Goal: Task Accomplishment & Management: Complete application form

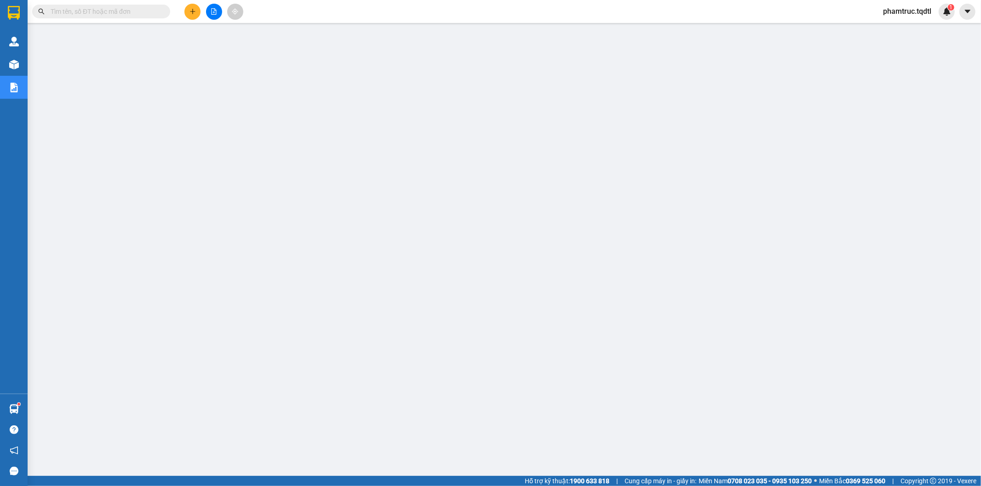
click at [123, 10] on input "text" at bounding box center [105, 11] width 108 height 10
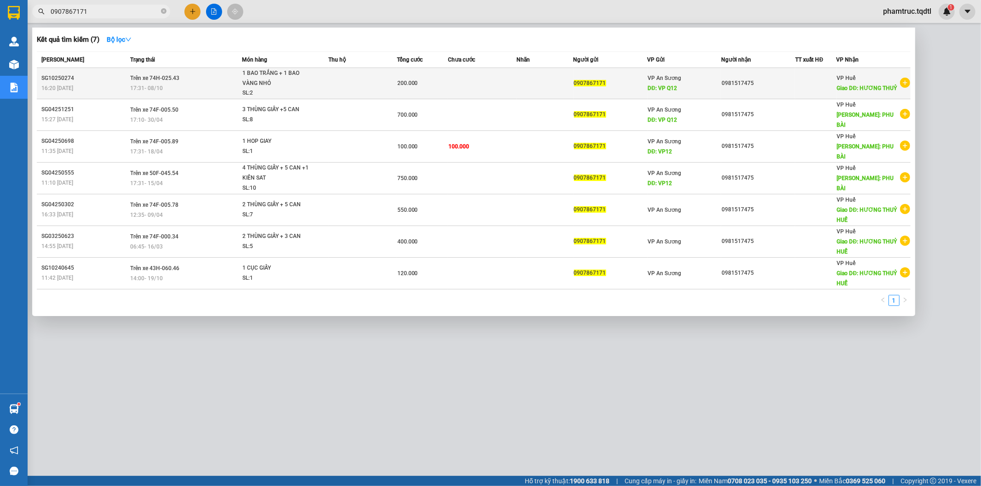
type input "0907867171"
click at [279, 80] on div "1 BAO TRẮNG + 1 BAO VÀNG NHỎ" at bounding box center [276, 78] width 69 height 20
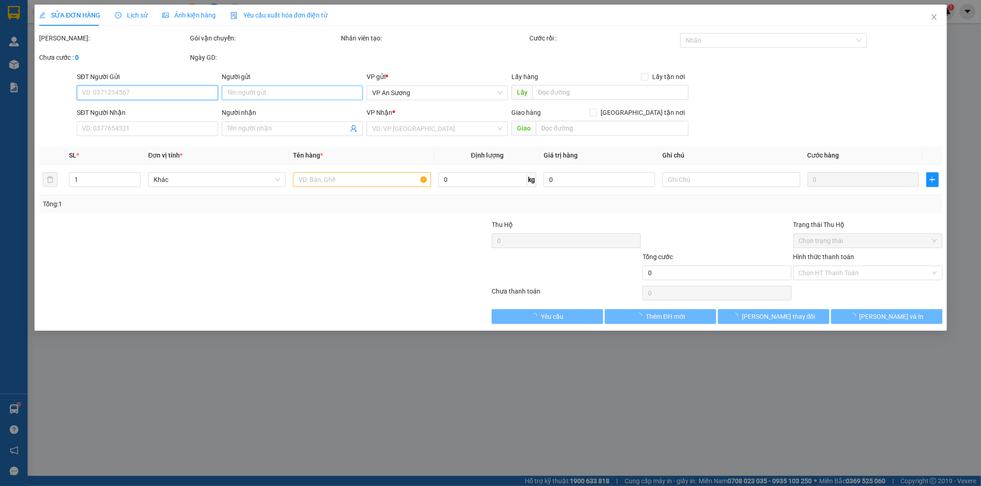
type input "0907867171"
type input "VP Q12"
type input "0981517475"
type input "HƯƠNG THUỶ"
type input "200.000"
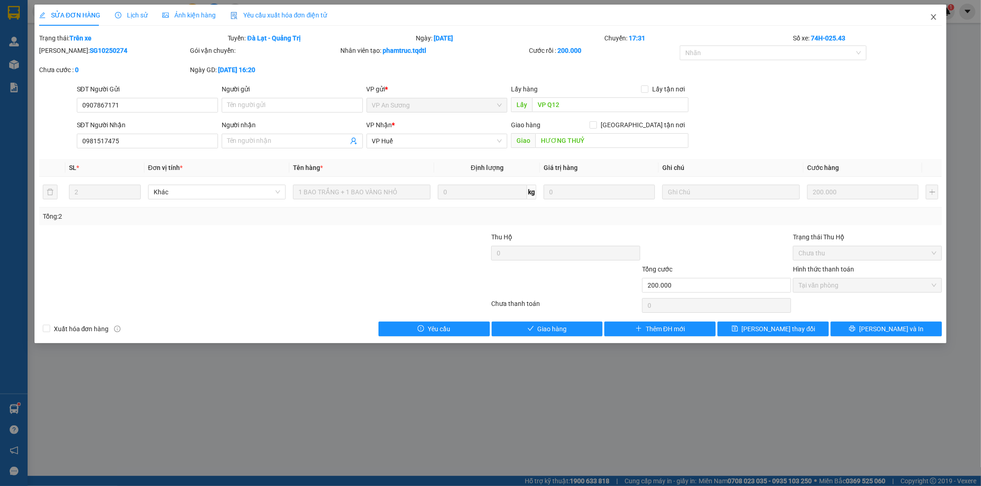
click at [931, 17] on icon "close" at bounding box center [933, 16] width 7 height 7
